Goal: Task Accomplishment & Management: Use online tool/utility

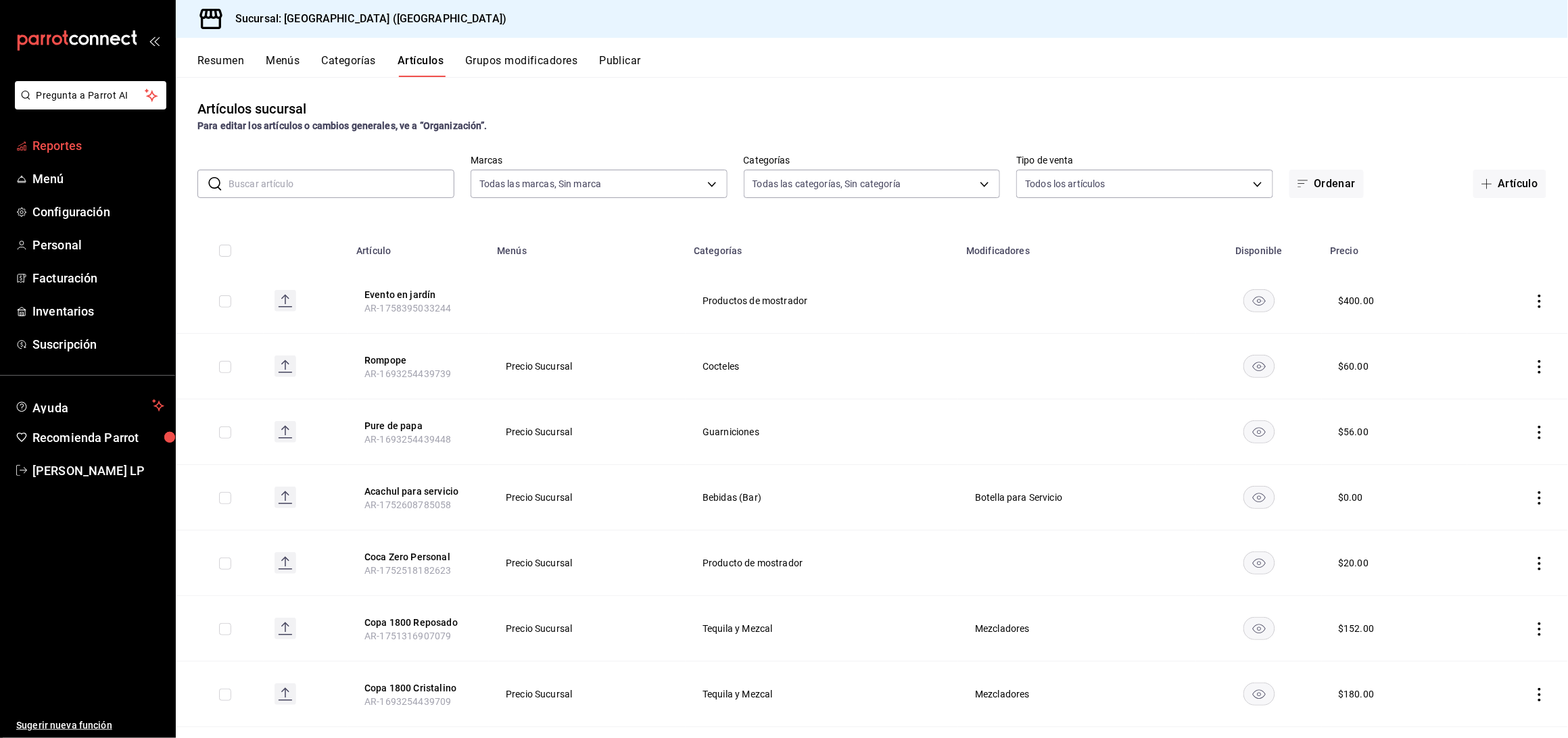
click at [72, 137] on span "Reportes" at bounding box center [99, 146] width 132 height 19
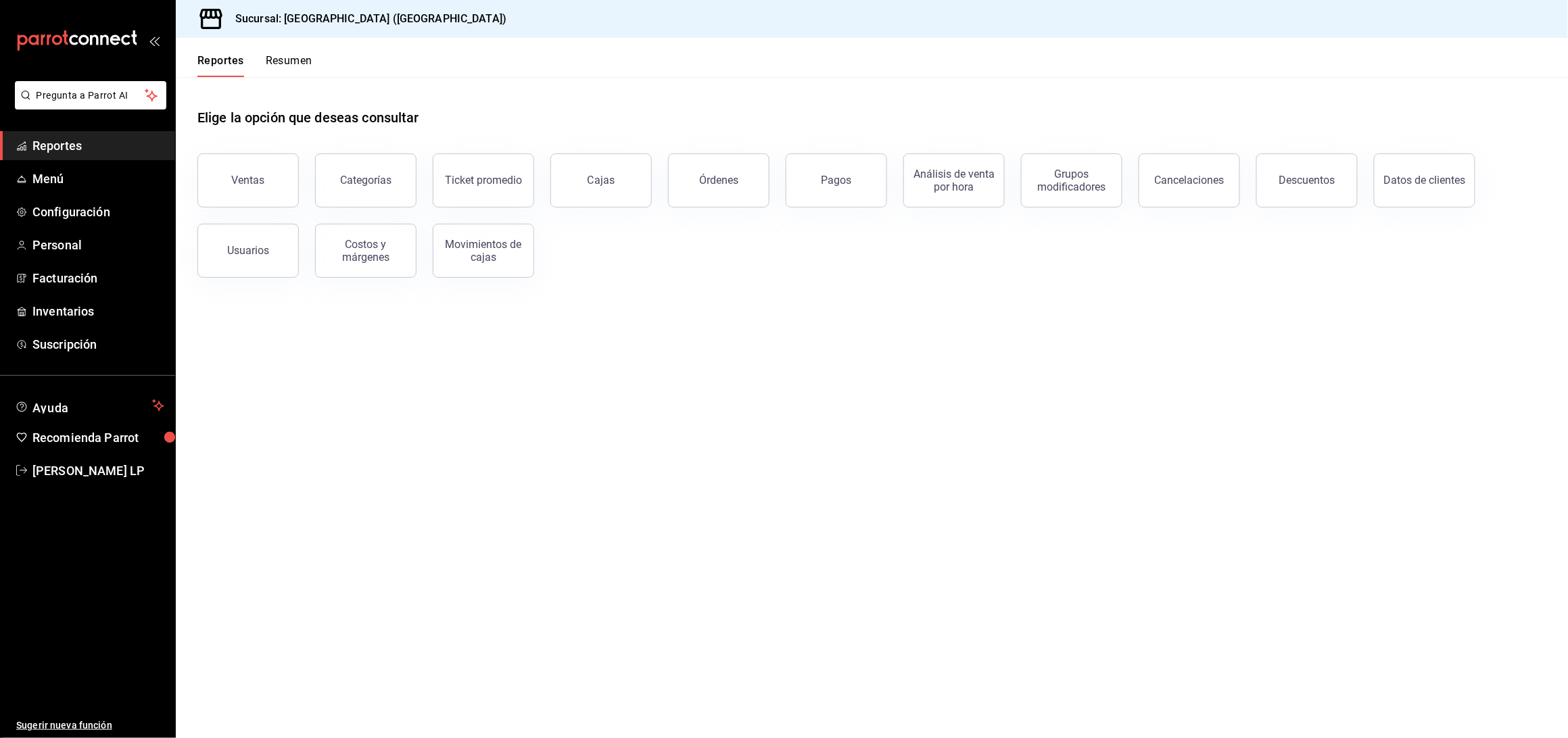
drag, startPoint x: 721, startPoint y: 174, endPoint x: 618, endPoint y: 477, distance: 320.0
click at [721, 174] on div "Órdenes" at bounding box center [719, 180] width 39 height 13
click at [721, 174] on html "Pregunta a Parrot AI Reportes Menú Configuración Personal Facturación Inventari…" at bounding box center [784, 369] width 1568 height 738
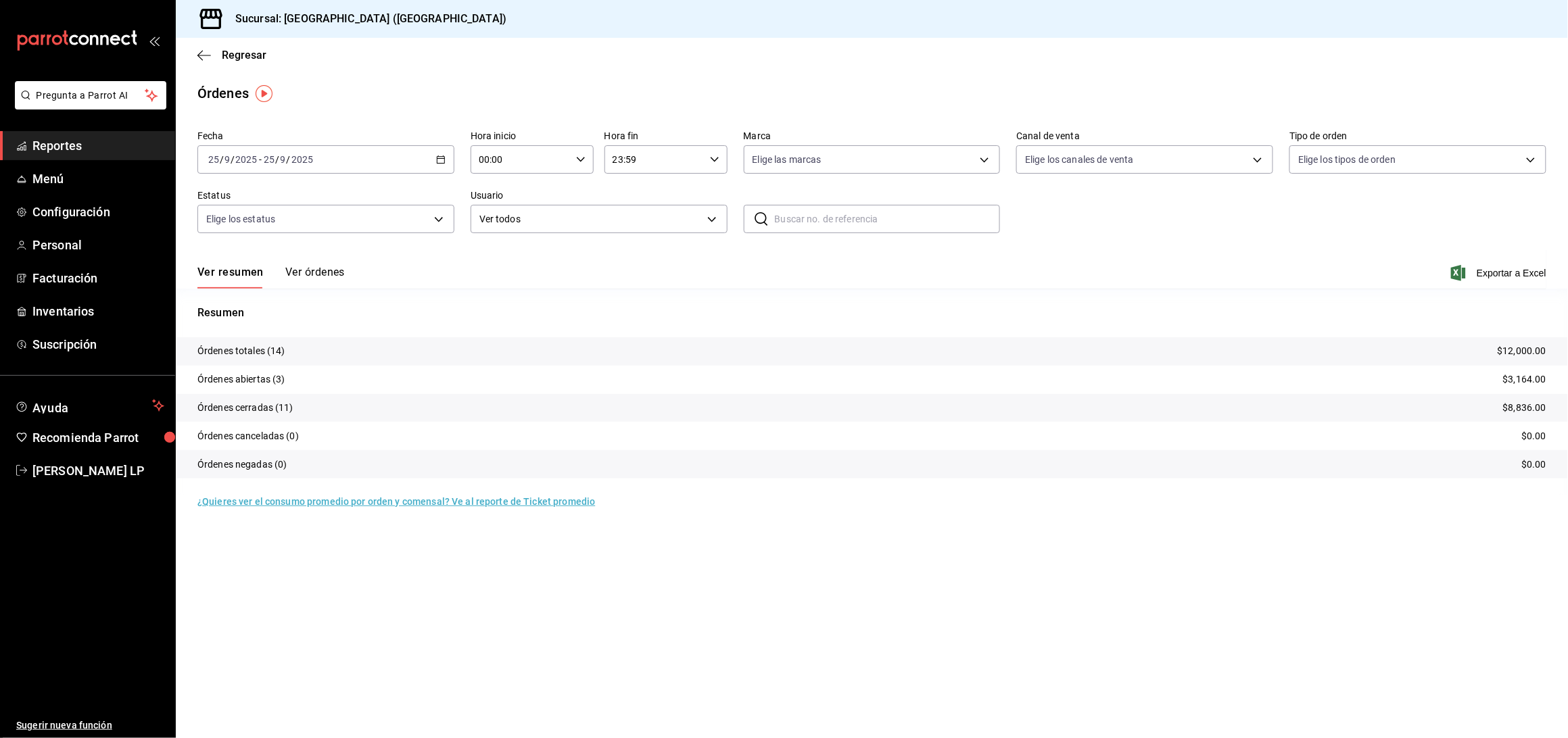
click at [316, 263] on div "Ver resumen Ver órdenes Exportar a Excel" at bounding box center [871, 269] width 1349 height 39
click at [316, 268] on button "Ver órdenes" at bounding box center [315, 277] width 60 height 23
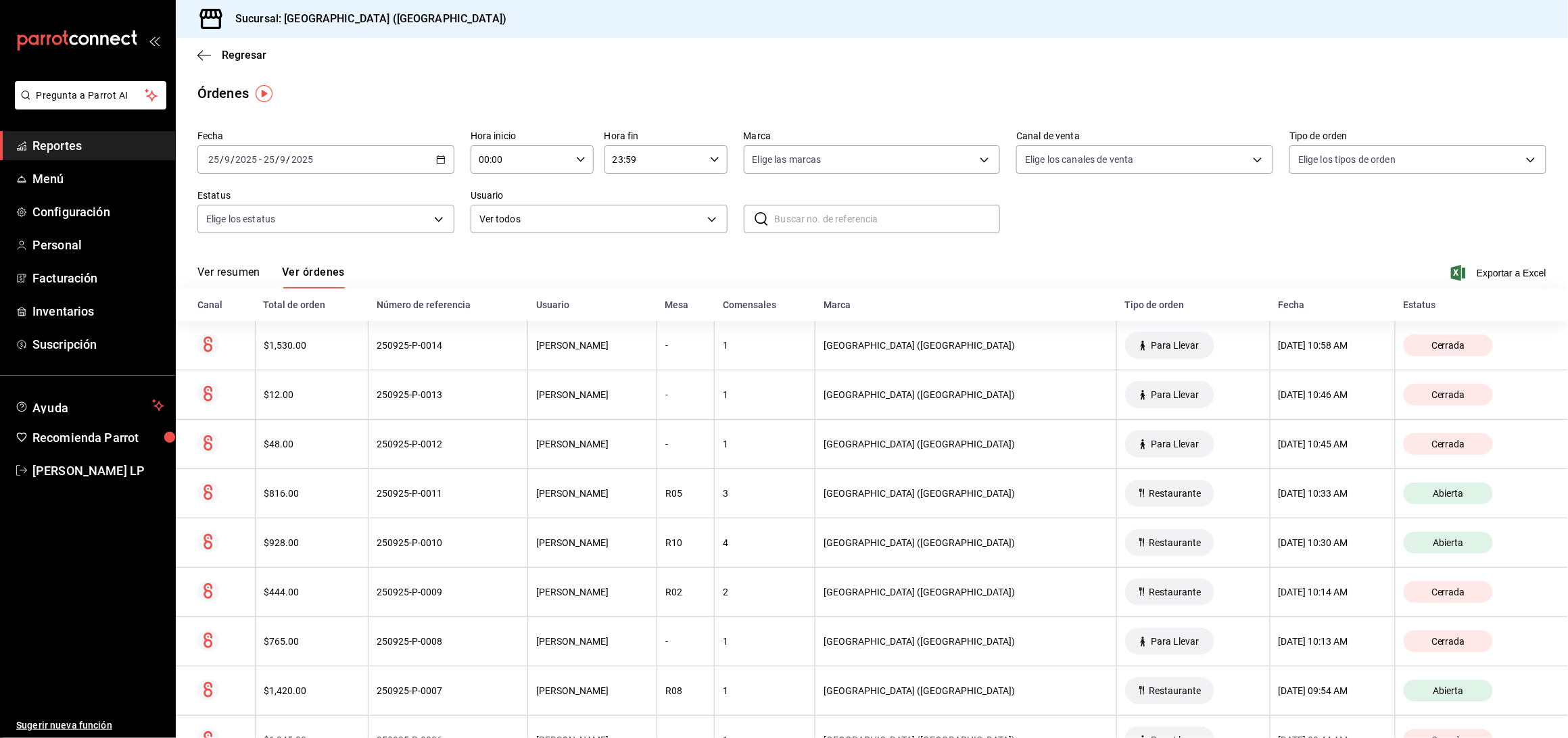
click at [437, 157] on \(Stroke\) "button" at bounding box center [441, 160] width 8 height 7
click at [284, 347] on span "Rango de fechas" at bounding box center [261, 352] width 105 height 14
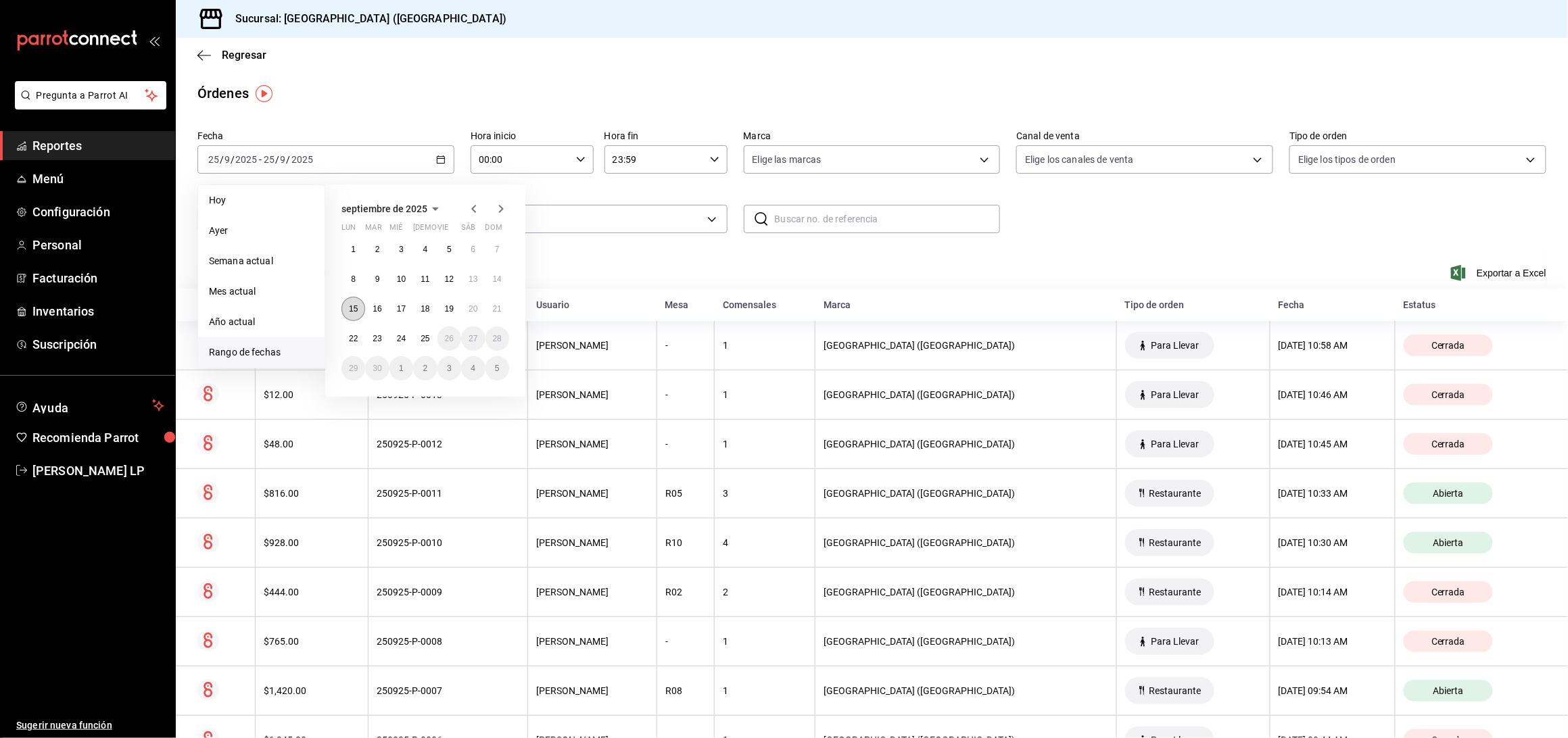
click at [356, 308] on abbr "15" at bounding box center [352, 309] width 8 height 9
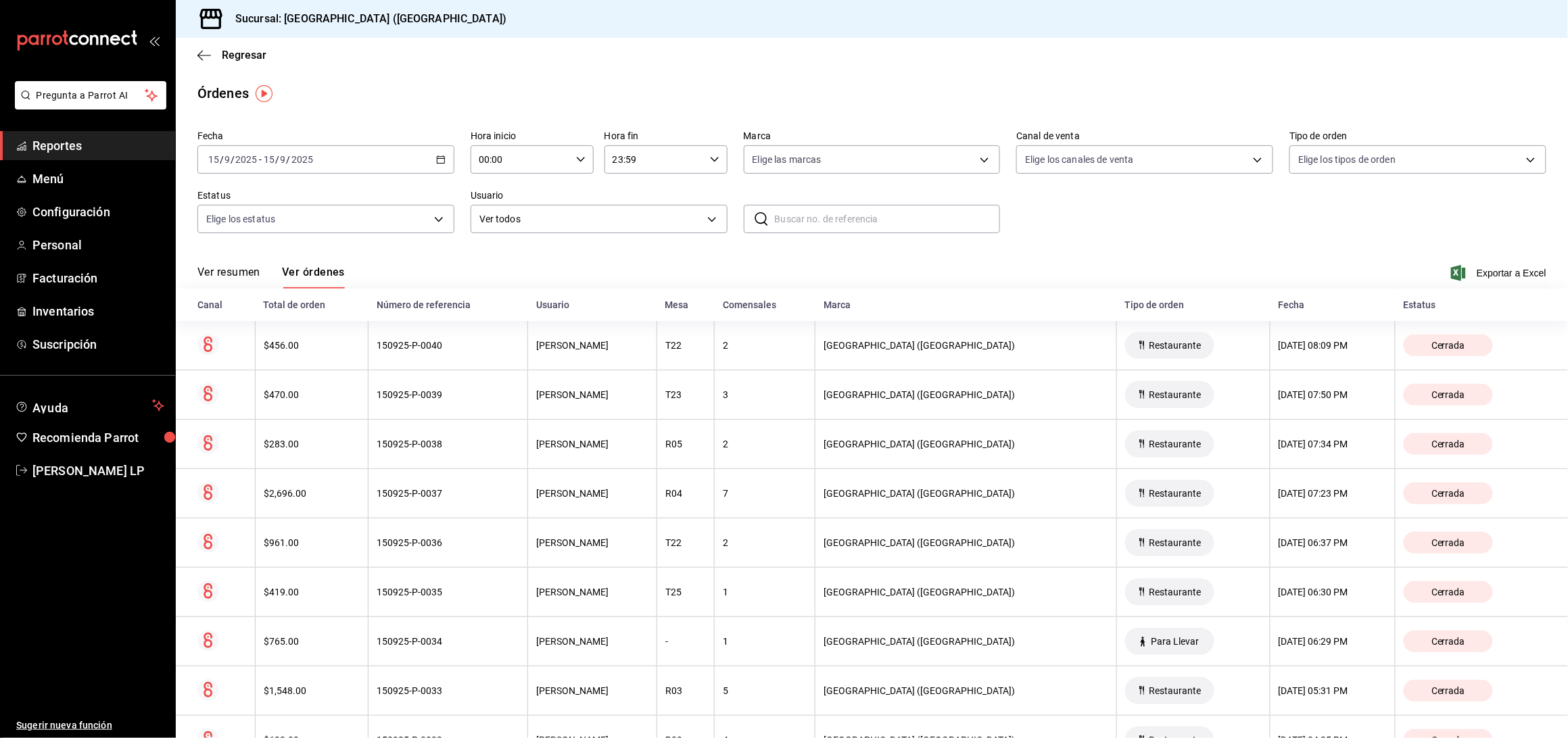
click at [1502, 270] on span "Exportar a Excel" at bounding box center [1501, 272] width 93 height 16
